Goal: Obtain resource: Obtain resource

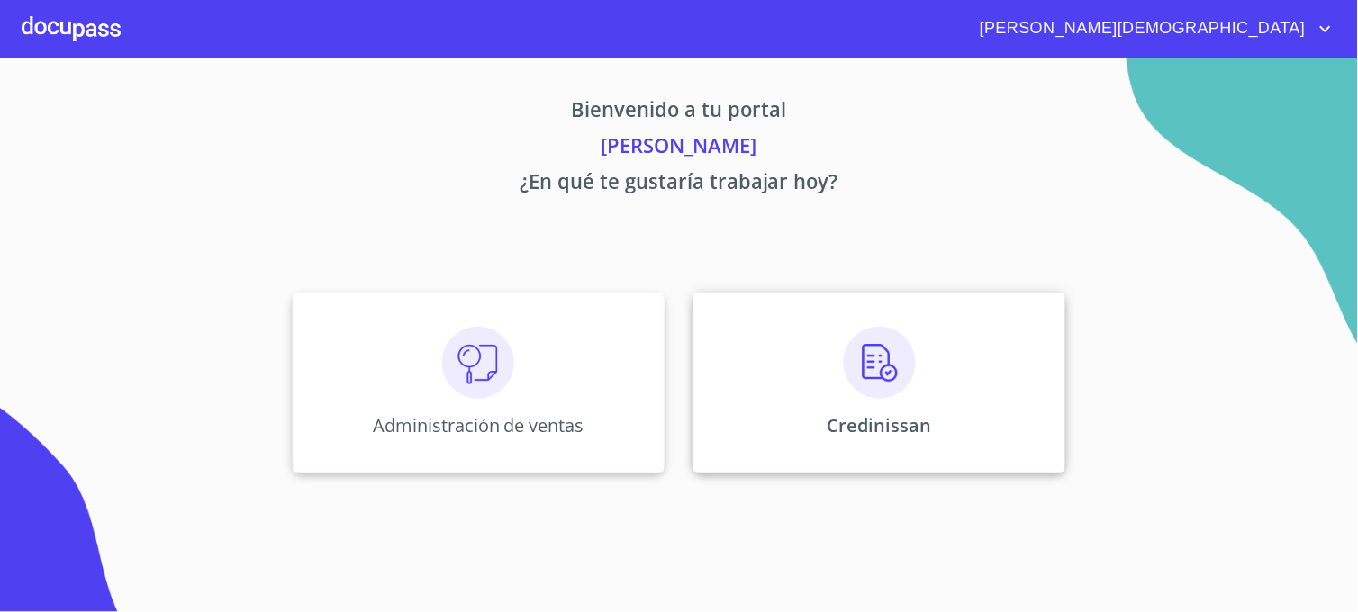
click at [775, 430] on div "Credinissan" at bounding box center [879, 383] width 372 height 180
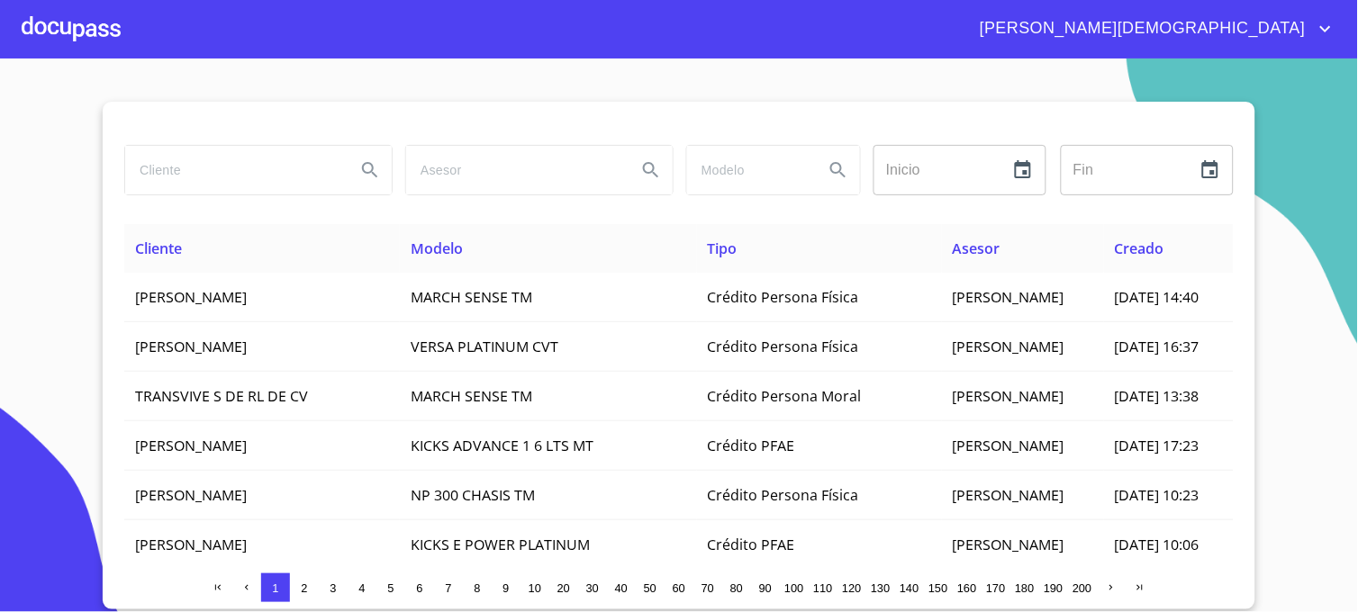
click at [299, 178] on input "search" at bounding box center [233, 170] width 216 height 49
type input "[PERSON_NAME]"
click at [366, 171] on icon "Search" at bounding box center [370, 170] width 22 height 22
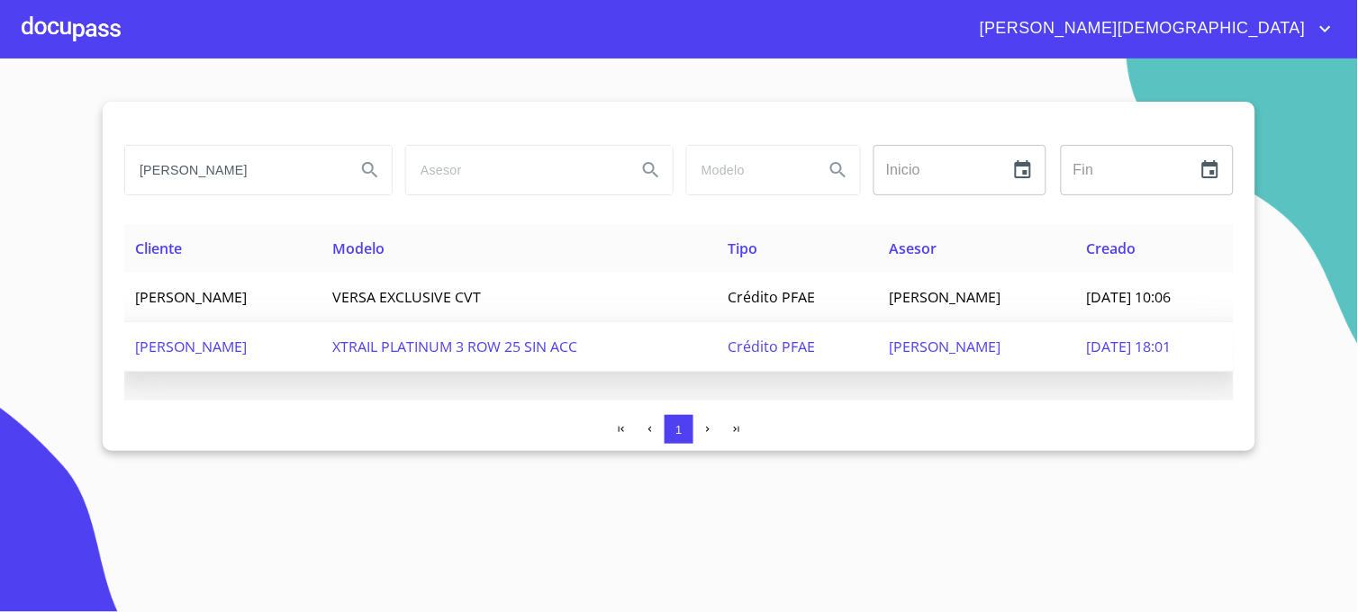
click at [890, 340] on span "[PERSON_NAME]" at bounding box center [946, 347] width 112 height 20
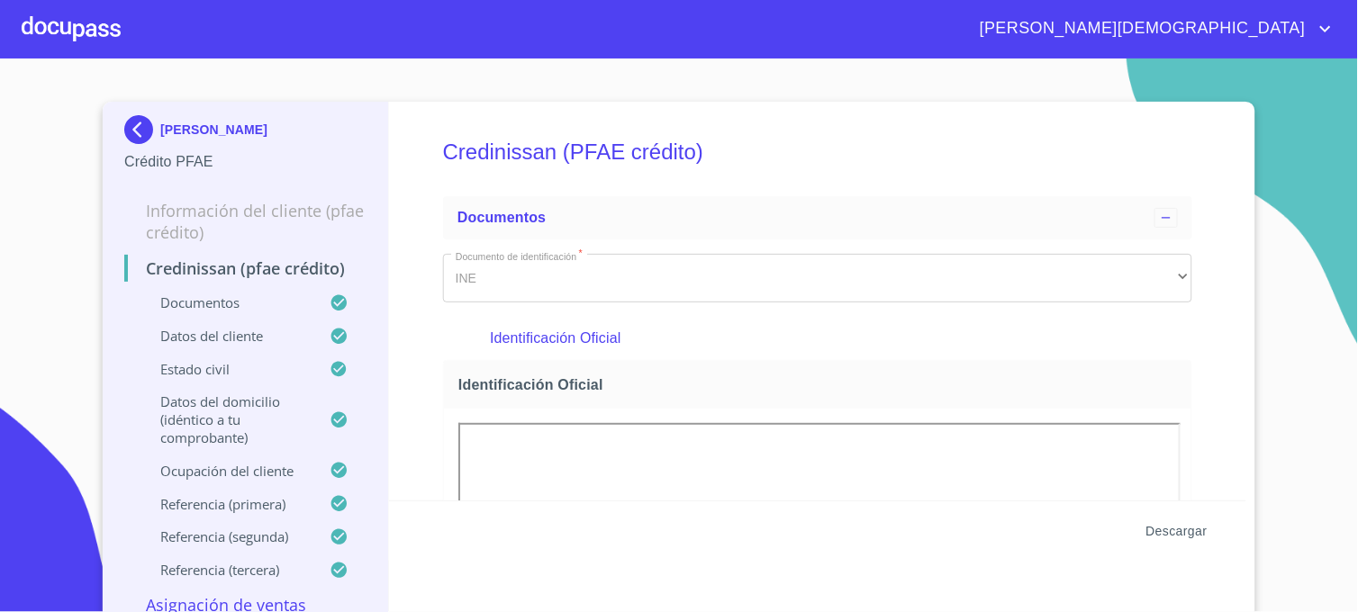
click at [1153, 535] on span "Descargar" at bounding box center [1176, 532] width 61 height 23
